Goal: Task Accomplishment & Management: Use online tool/utility

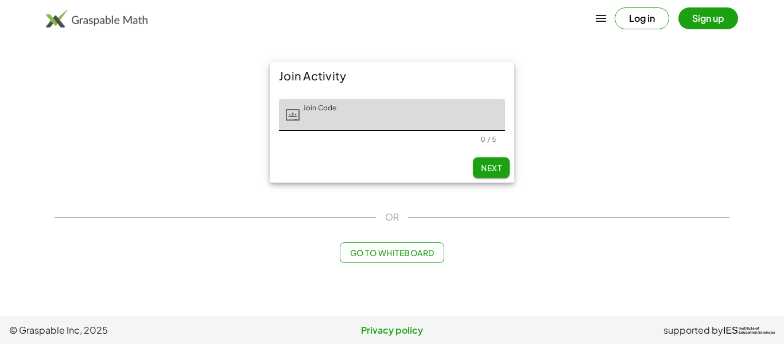
click at [353, 121] on input "Join Code" at bounding box center [403, 115] width 206 height 32
click at [494, 169] on span "Next" at bounding box center [491, 168] width 21 height 10
type input "*****"
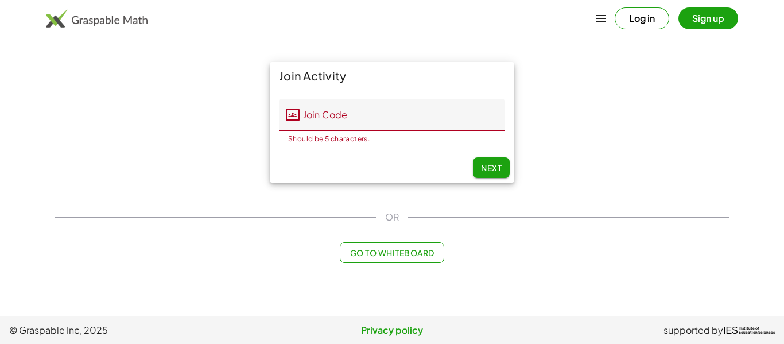
click at [109, 24] on img at bounding box center [97, 18] width 102 height 18
